Goal: Browse casually

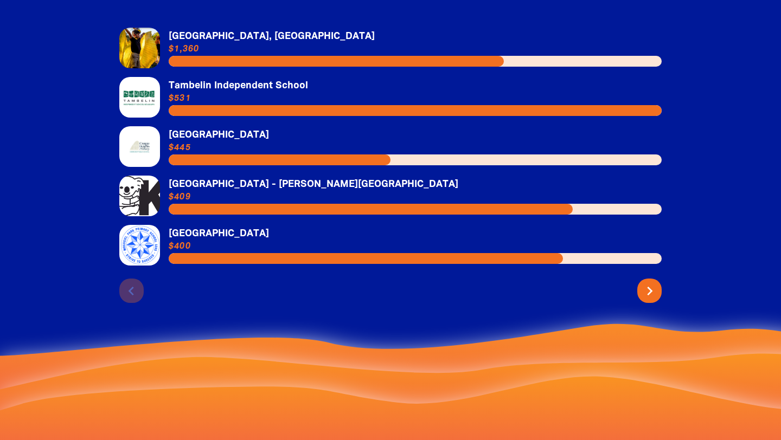
scroll to position [2388, 0]
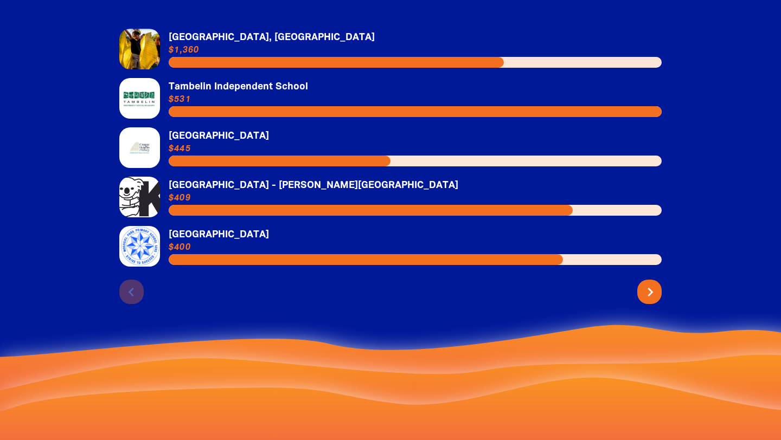
click at [653, 287] on icon "chevron_right" at bounding box center [649, 292] width 17 height 17
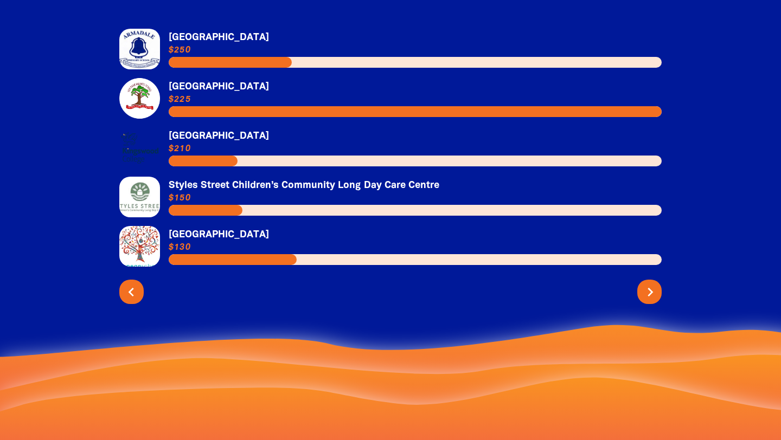
click at [653, 287] on icon "chevron_right" at bounding box center [649, 292] width 17 height 17
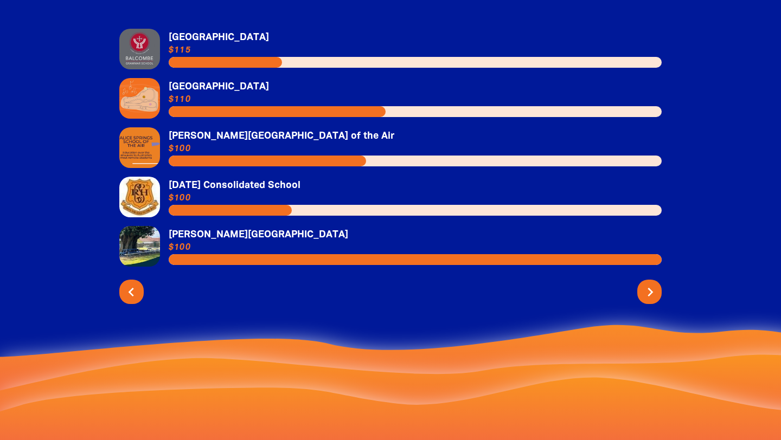
click at [653, 287] on icon "chevron_right" at bounding box center [649, 292] width 17 height 17
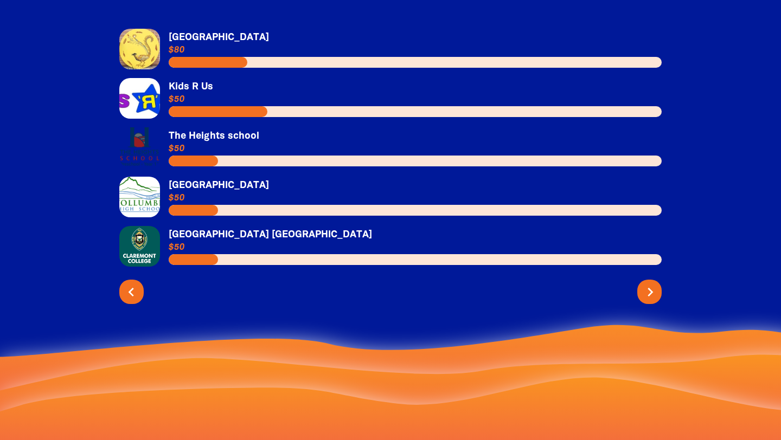
click at [653, 287] on icon "chevron_right" at bounding box center [649, 292] width 17 height 17
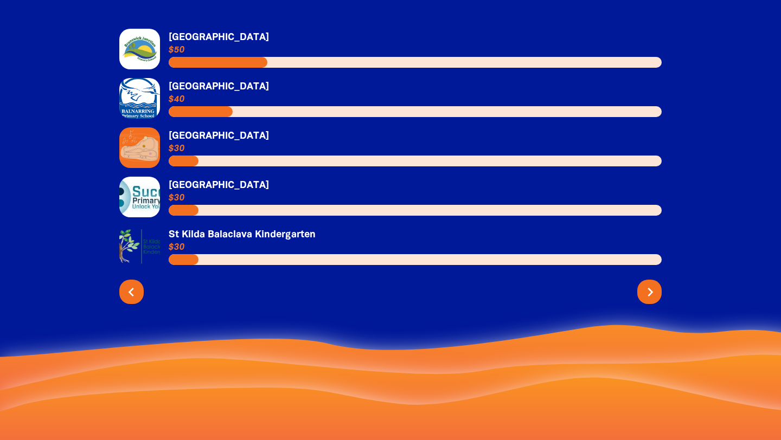
click at [653, 287] on icon "chevron_right" at bounding box center [649, 292] width 17 height 17
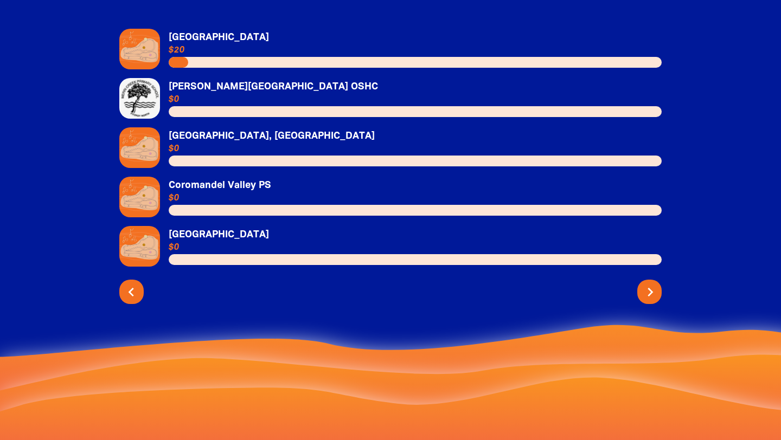
click at [653, 287] on icon "chevron_right" at bounding box center [649, 292] width 17 height 17
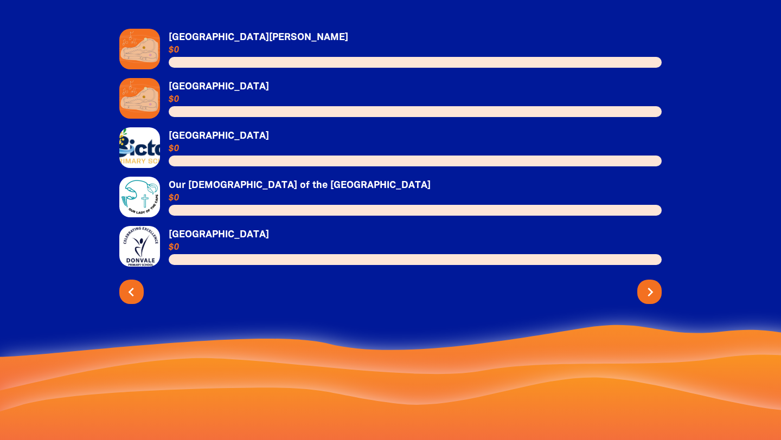
click at [653, 287] on icon "chevron_right" at bounding box center [649, 292] width 17 height 17
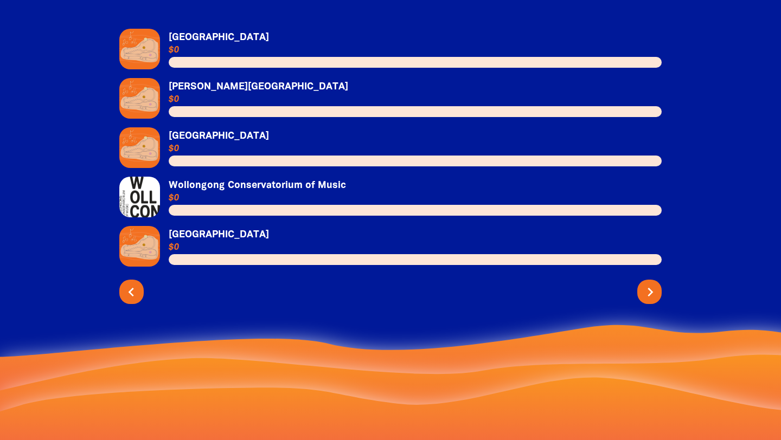
click at [653, 288] on icon "chevron_right" at bounding box center [649, 292] width 17 height 17
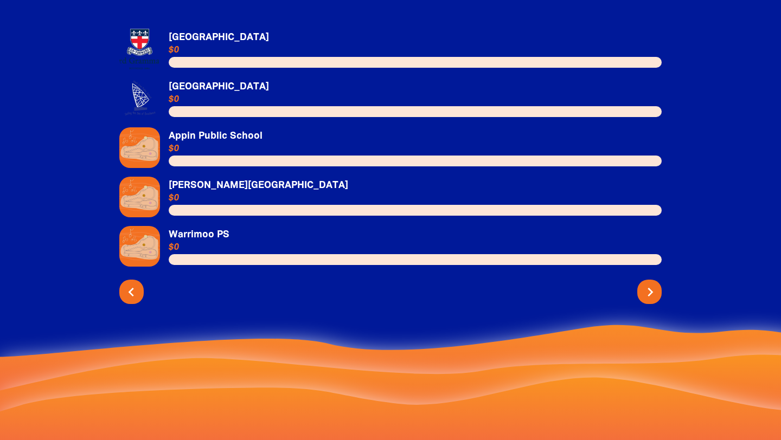
click at [653, 289] on icon "chevron_right" at bounding box center [649, 292] width 17 height 17
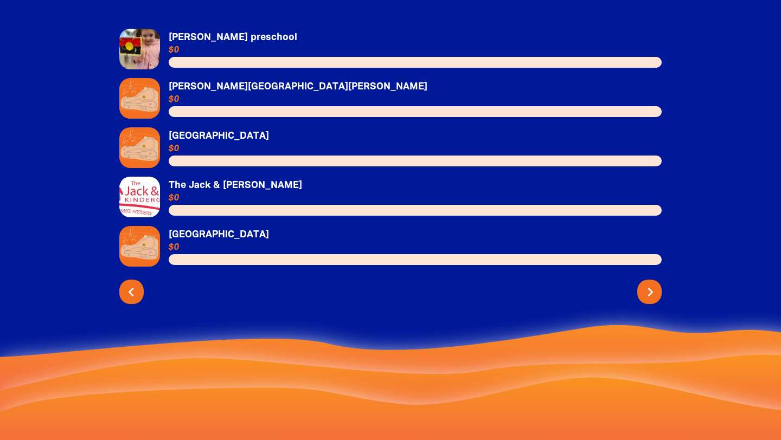
click at [646, 286] on icon "chevron_right" at bounding box center [649, 292] width 17 height 17
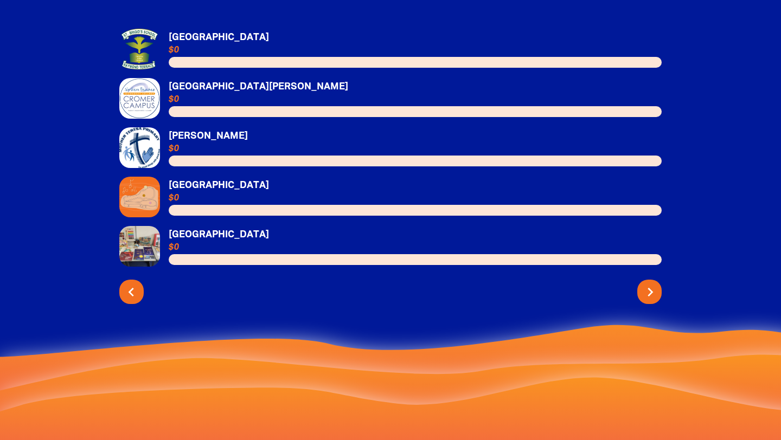
click at [646, 285] on icon "chevron_right" at bounding box center [649, 292] width 17 height 17
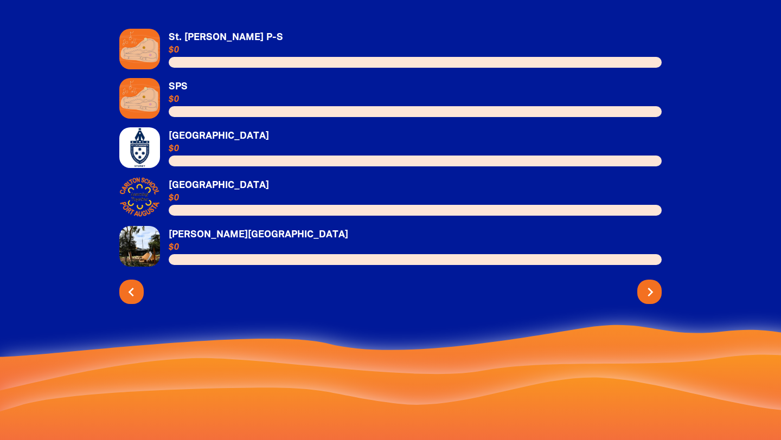
click at [647, 284] on icon "chevron_right" at bounding box center [649, 292] width 17 height 17
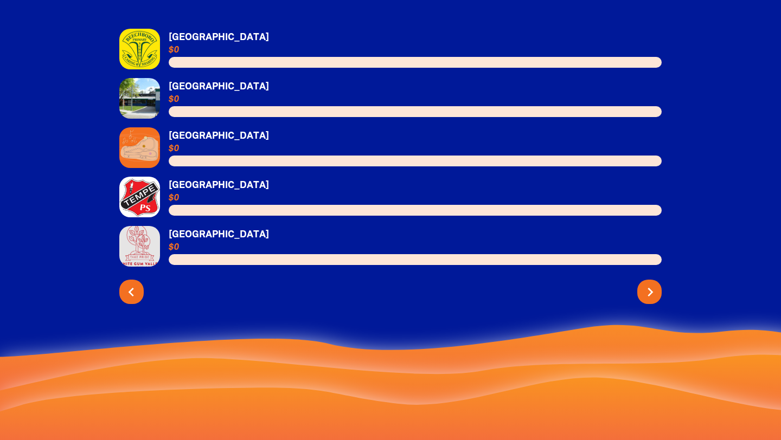
click at [647, 284] on icon "chevron_right" at bounding box center [649, 292] width 17 height 17
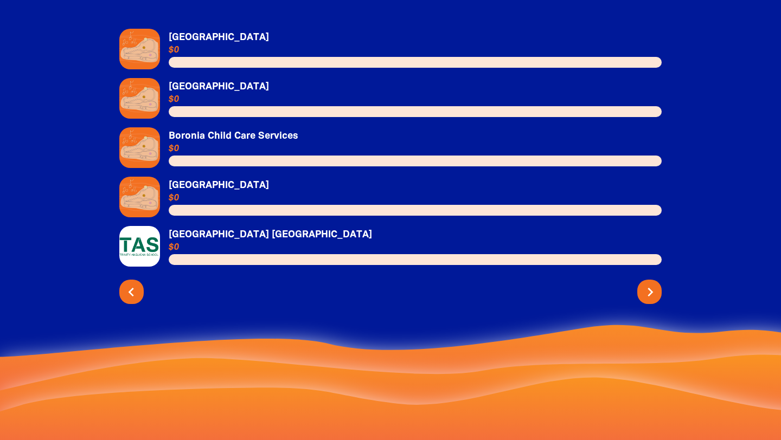
click at [647, 284] on icon "chevron_right" at bounding box center [649, 292] width 17 height 17
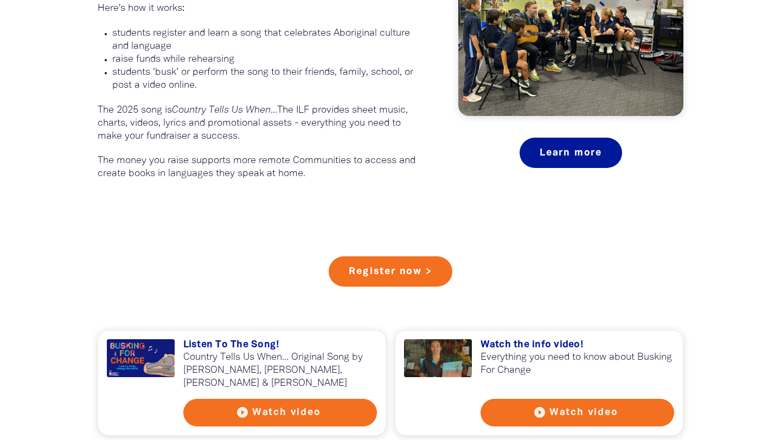
scroll to position [764, 0]
